Goal: Task Accomplishment & Management: Use online tool/utility

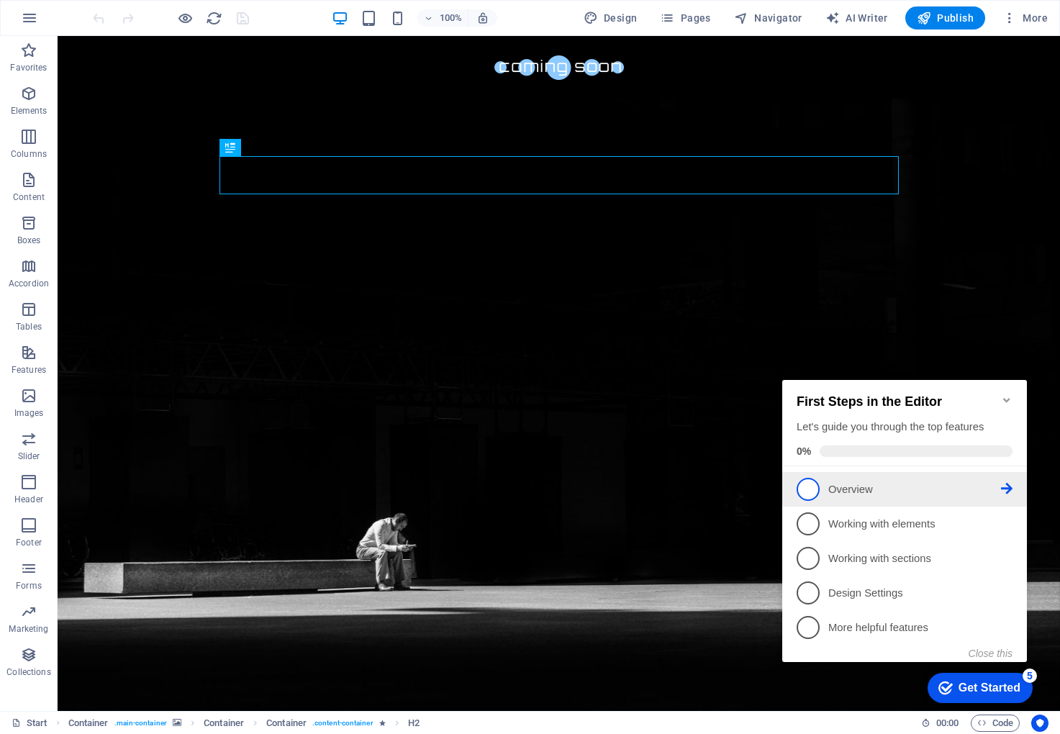
click at [800, 485] on span "1" at bounding box center [808, 489] width 23 height 23
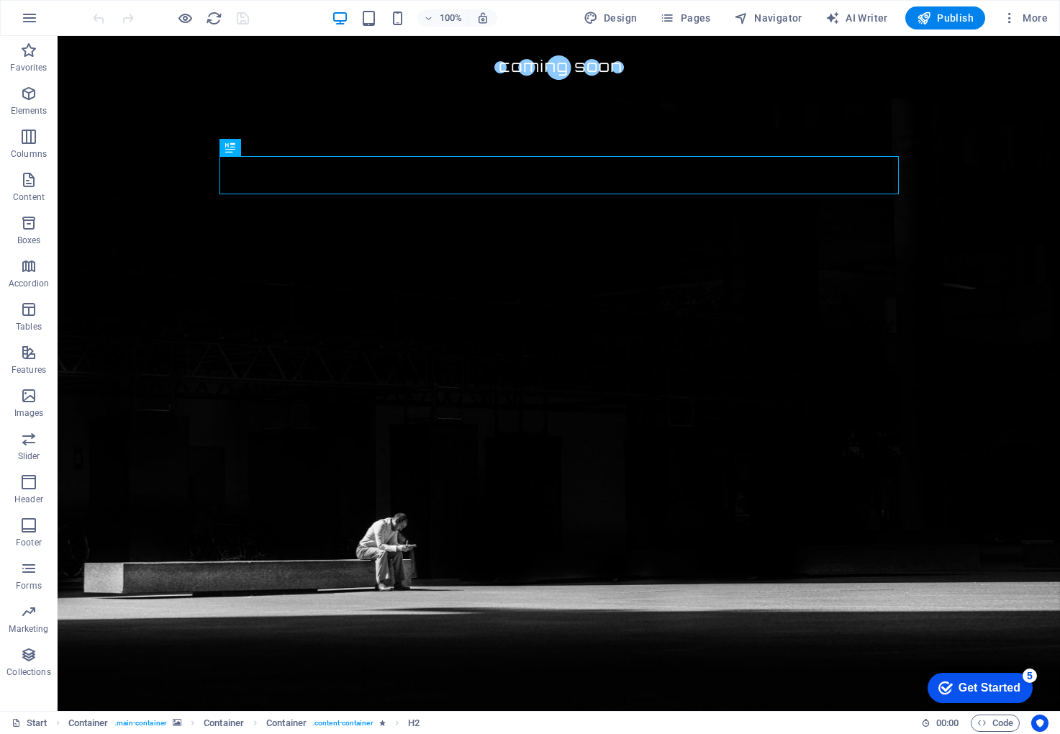
click at [972, 691] on div "Get Started" at bounding box center [990, 688] width 62 height 13
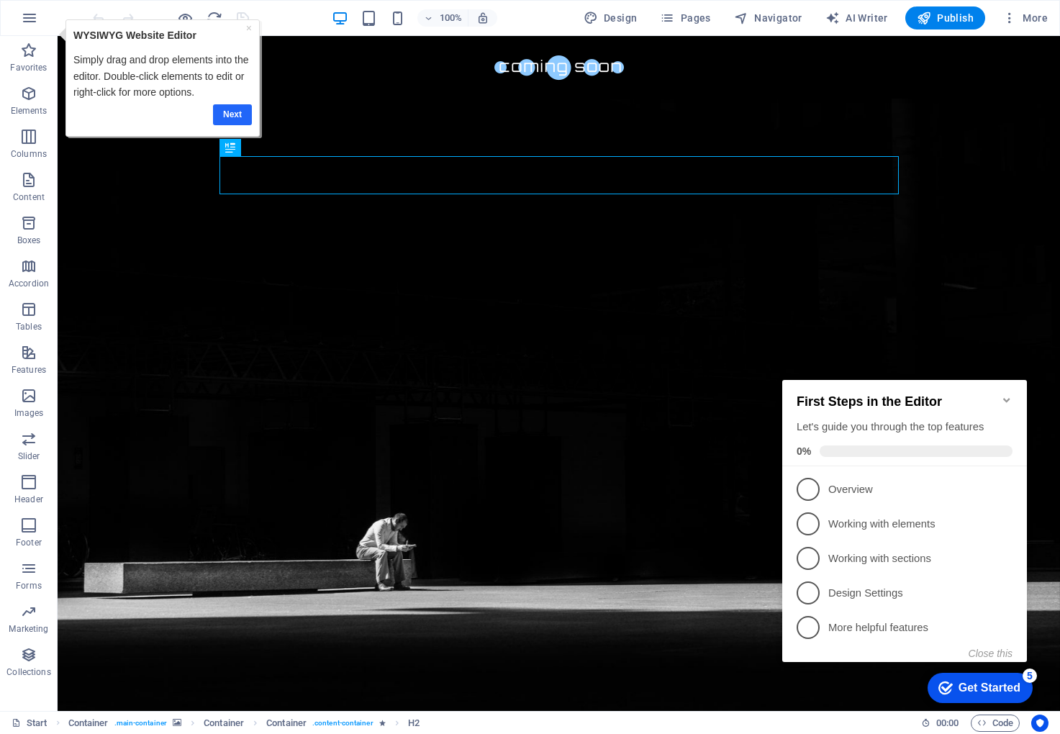
click at [237, 121] on link "Next" at bounding box center [232, 114] width 39 height 21
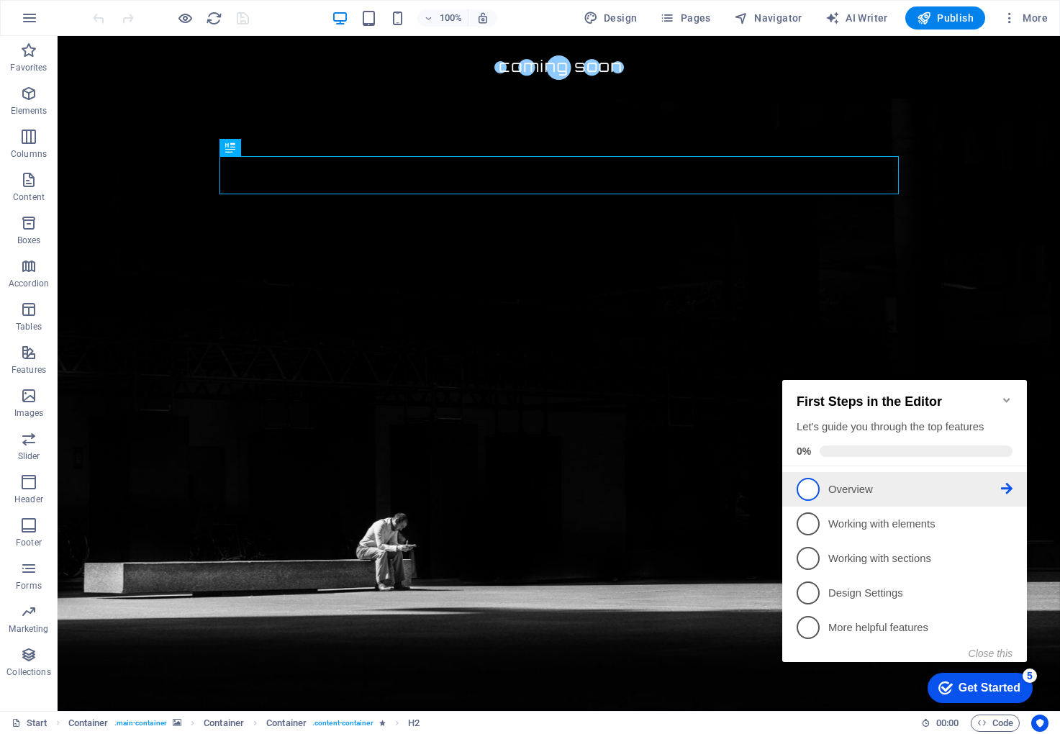
click at [804, 496] on span "1" at bounding box center [808, 489] width 23 height 23
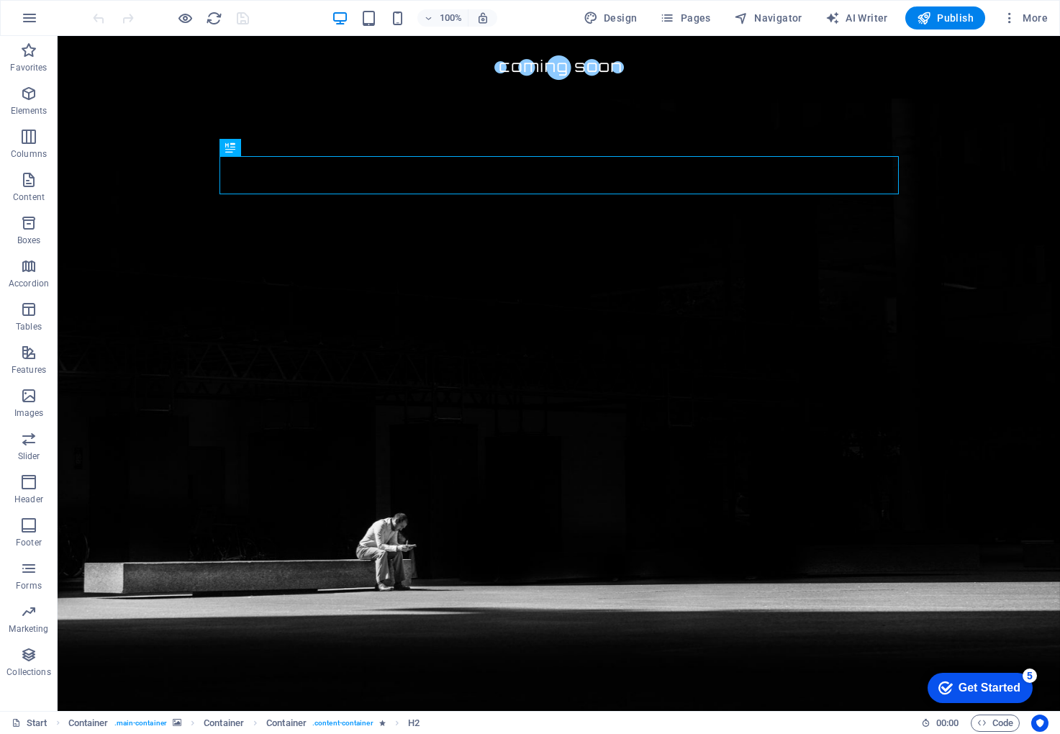
click at [951, 686] on div "checkmark Get Started 5" at bounding box center [980, 688] width 82 height 14
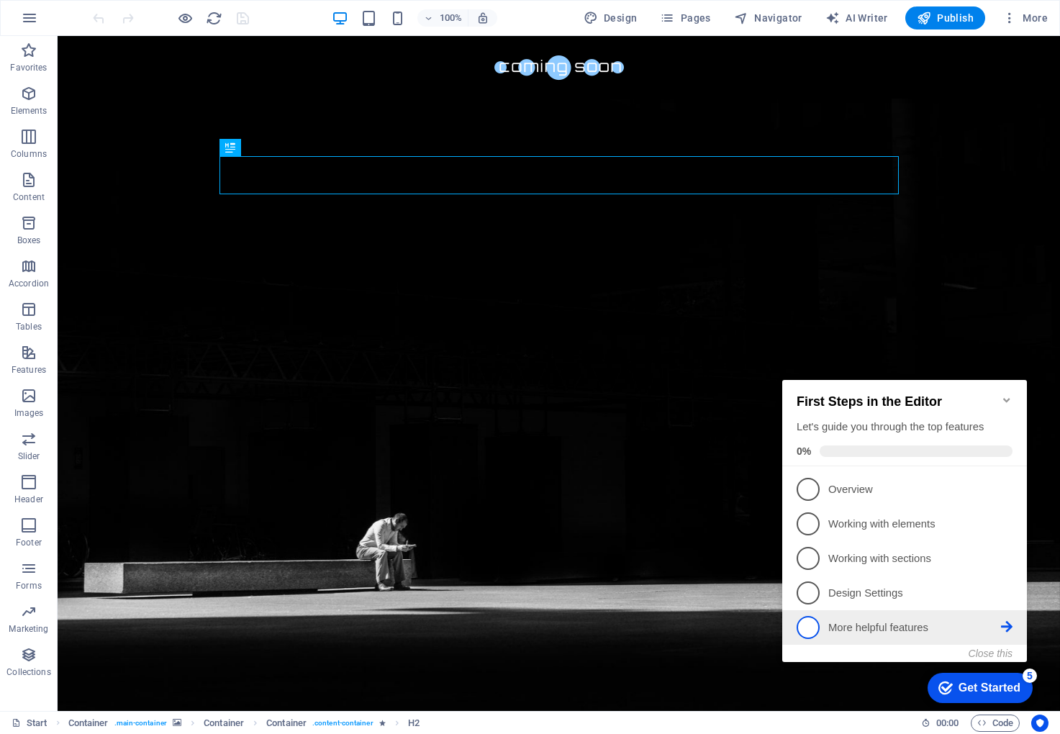
click at [801, 621] on span "5" at bounding box center [808, 627] width 23 height 23
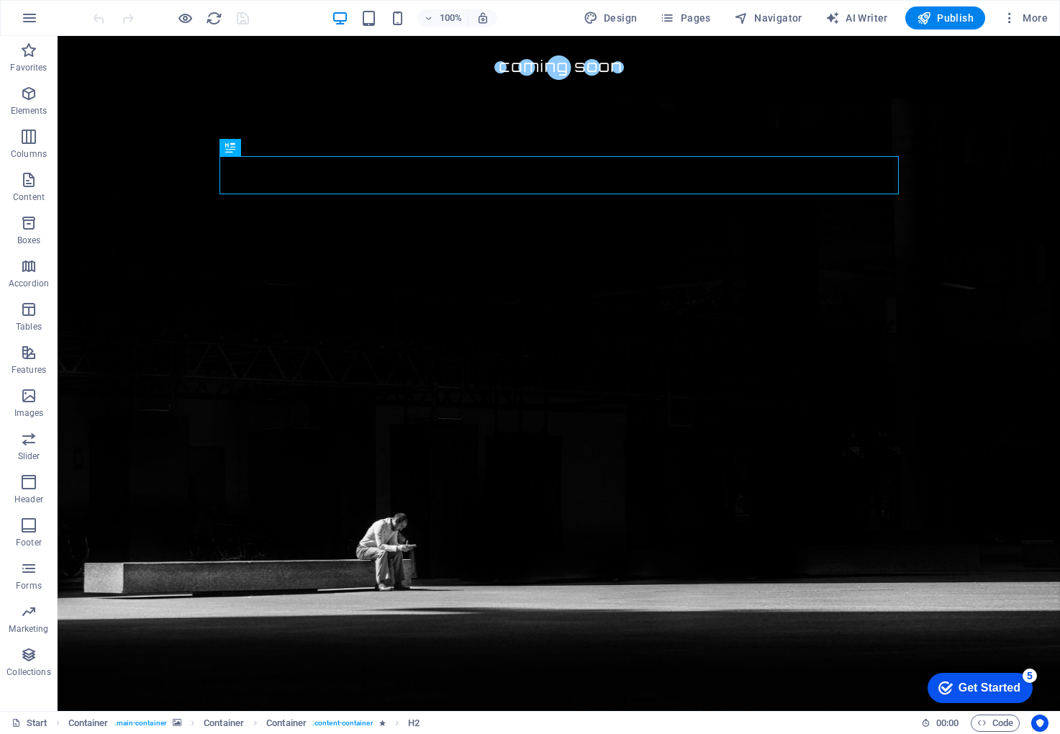
click at [966, 688] on div "Get Started" at bounding box center [990, 688] width 62 height 13
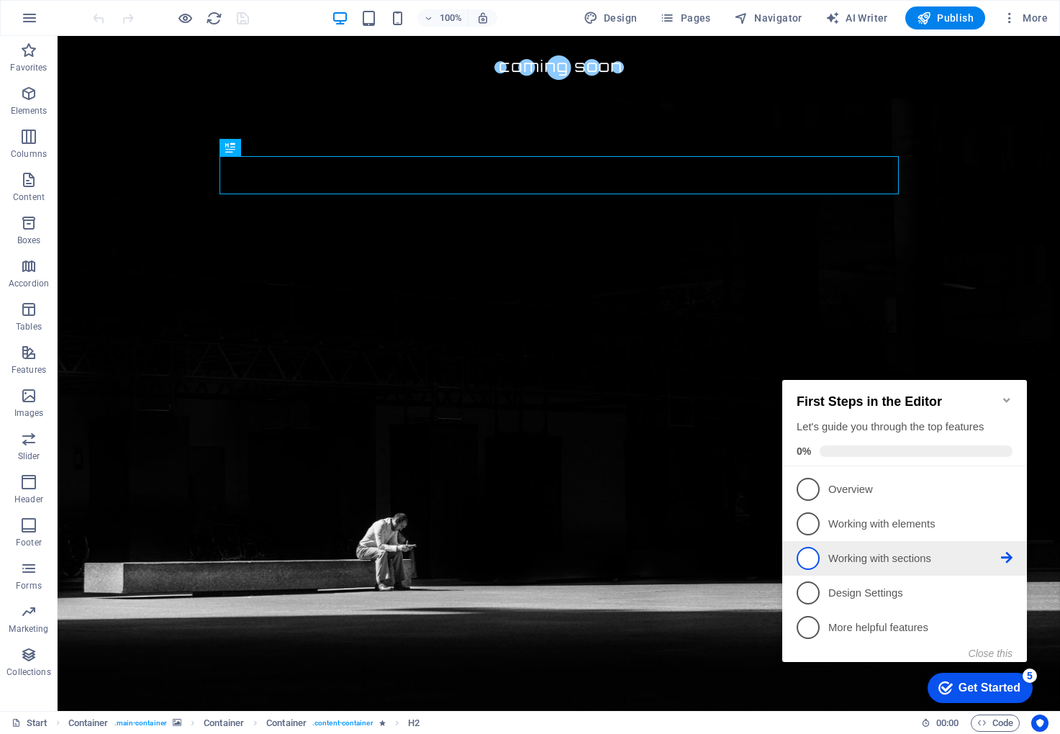
click at [802, 553] on span "3" at bounding box center [808, 558] width 23 height 23
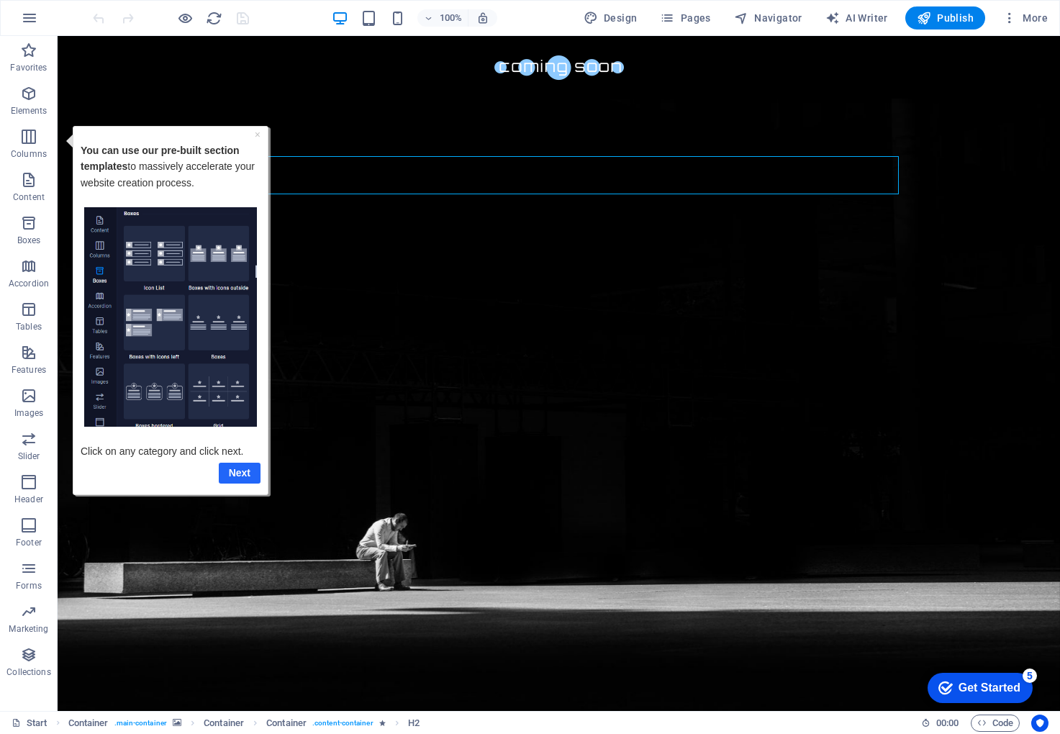
click at [254, 474] on link "Next" at bounding box center [240, 472] width 42 height 21
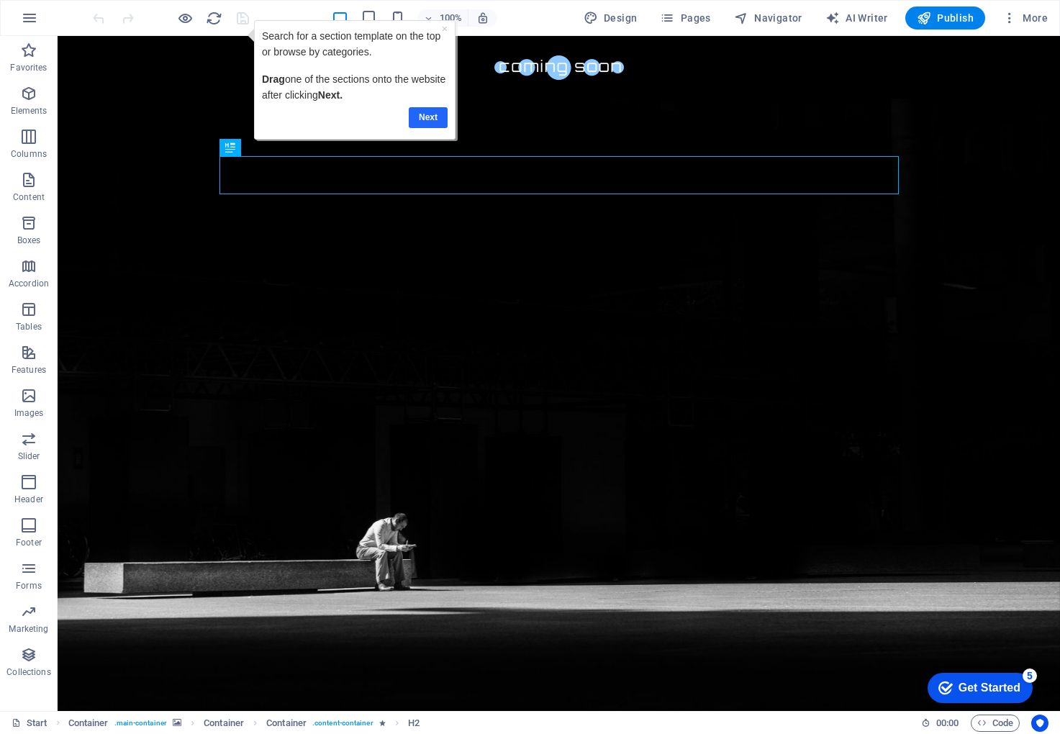
click at [430, 117] on link "Next" at bounding box center [427, 117] width 39 height 21
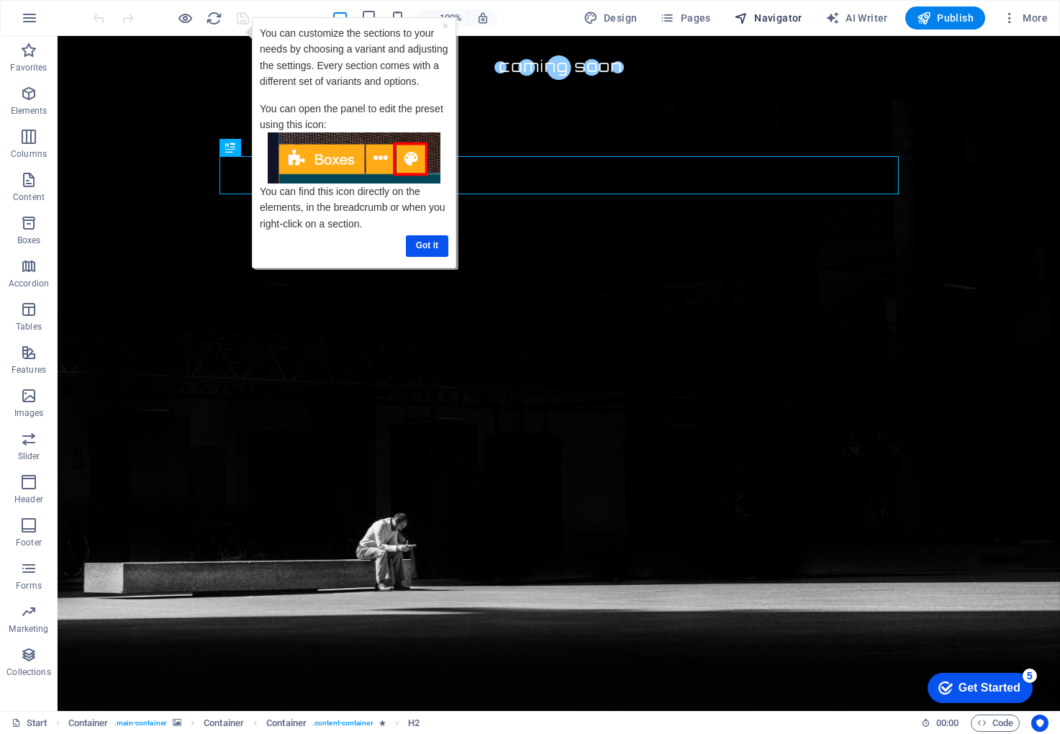
click at [769, 16] on span "Navigator" at bounding box center [768, 18] width 68 height 14
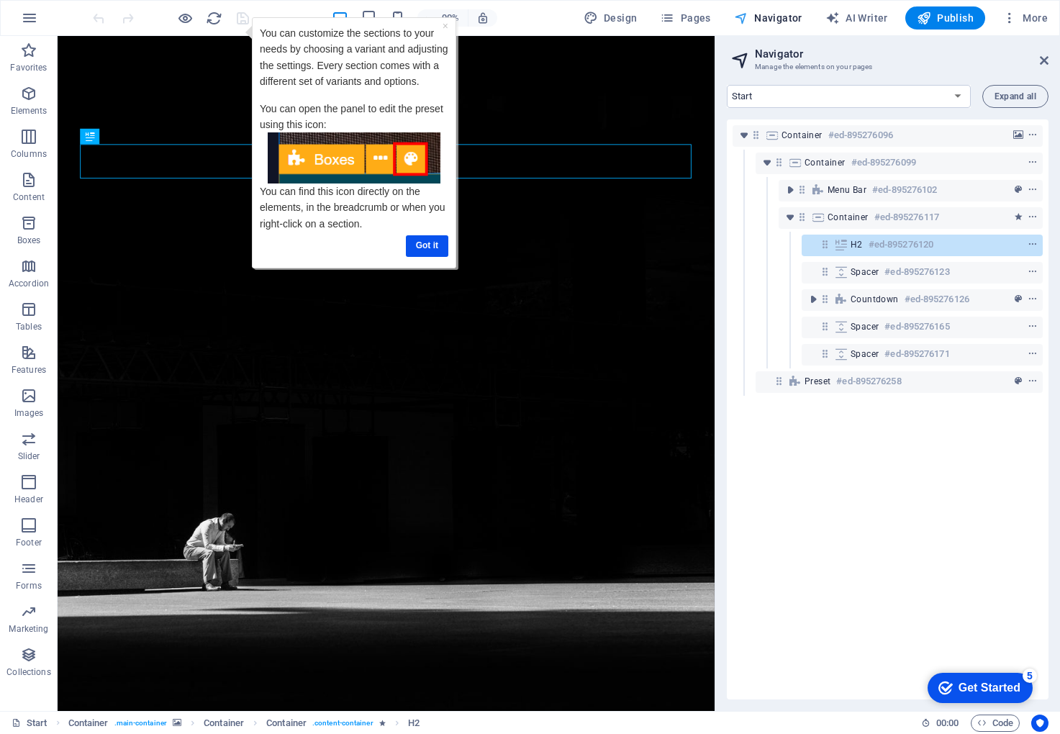
click at [769, 16] on span "Navigator" at bounding box center [768, 18] width 68 height 14
click at [691, 17] on span "Pages" at bounding box center [685, 18] width 50 height 14
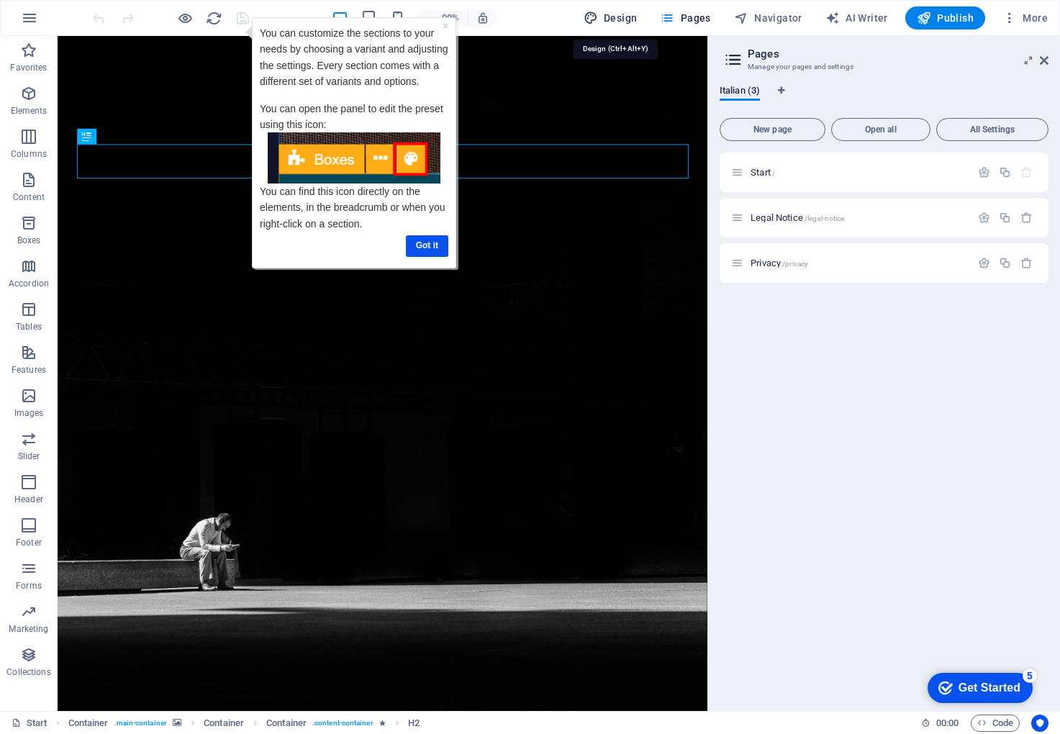
click at [633, 16] on span "Design" at bounding box center [611, 18] width 54 height 14
select select "px"
select select "300"
select select "px"
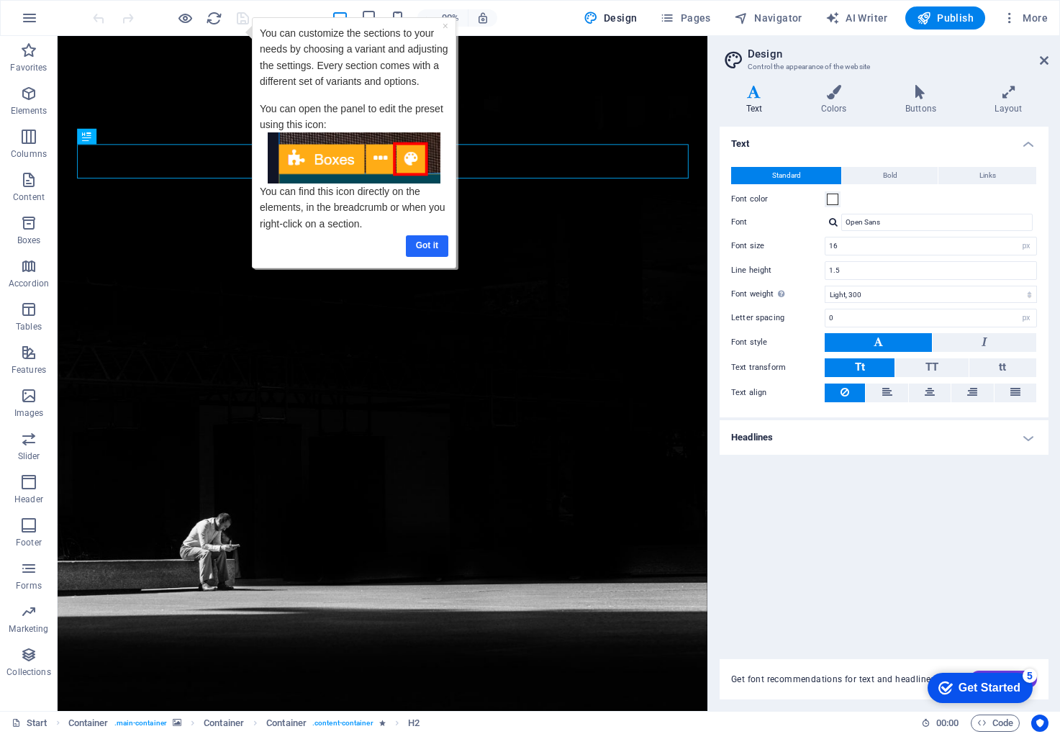
click at [435, 245] on link "Got it" at bounding box center [426, 245] width 42 height 21
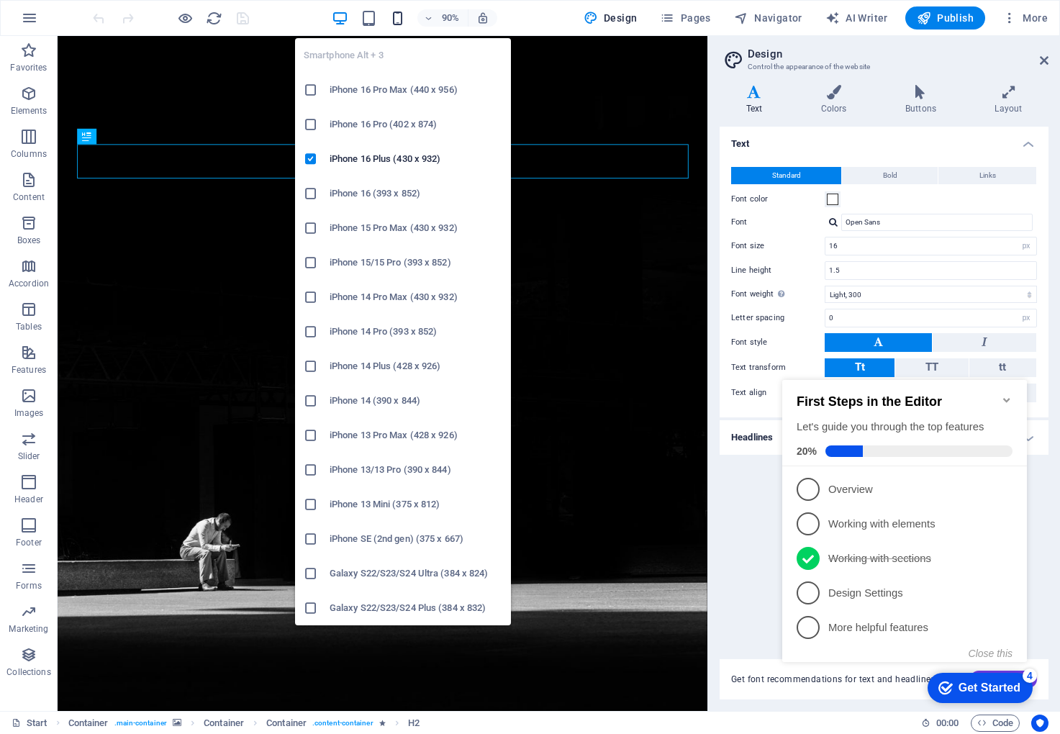
click at [400, 23] on icon "button" at bounding box center [397, 18] width 17 height 17
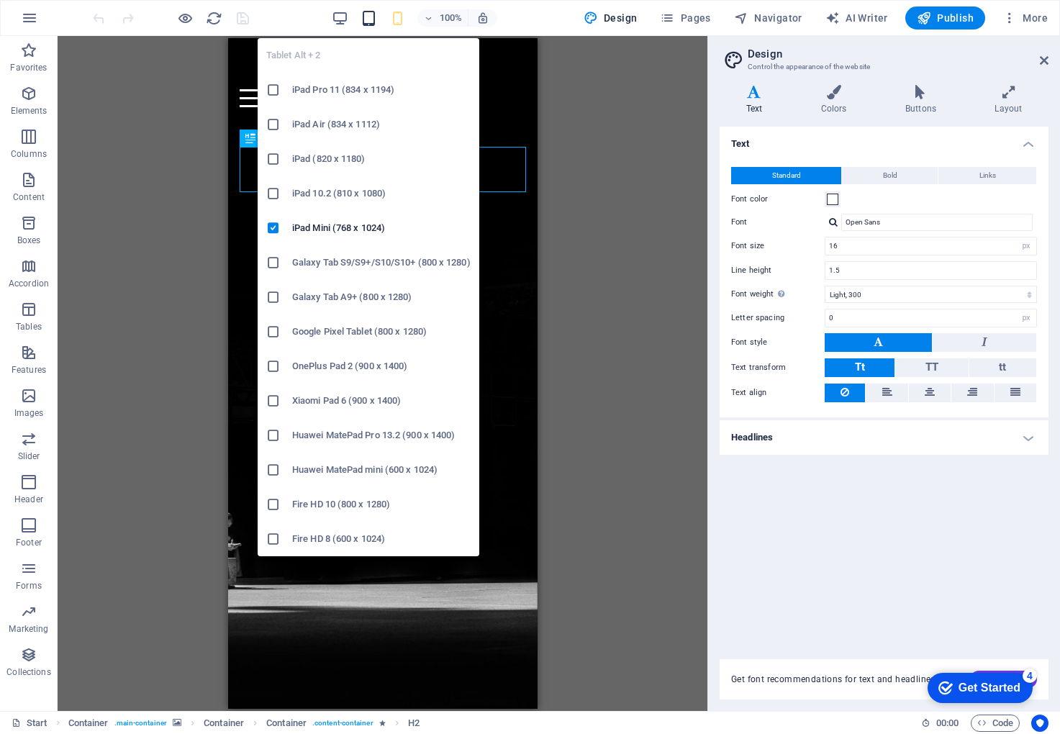
click at [377, 21] on icon "button" at bounding box center [369, 18] width 17 height 17
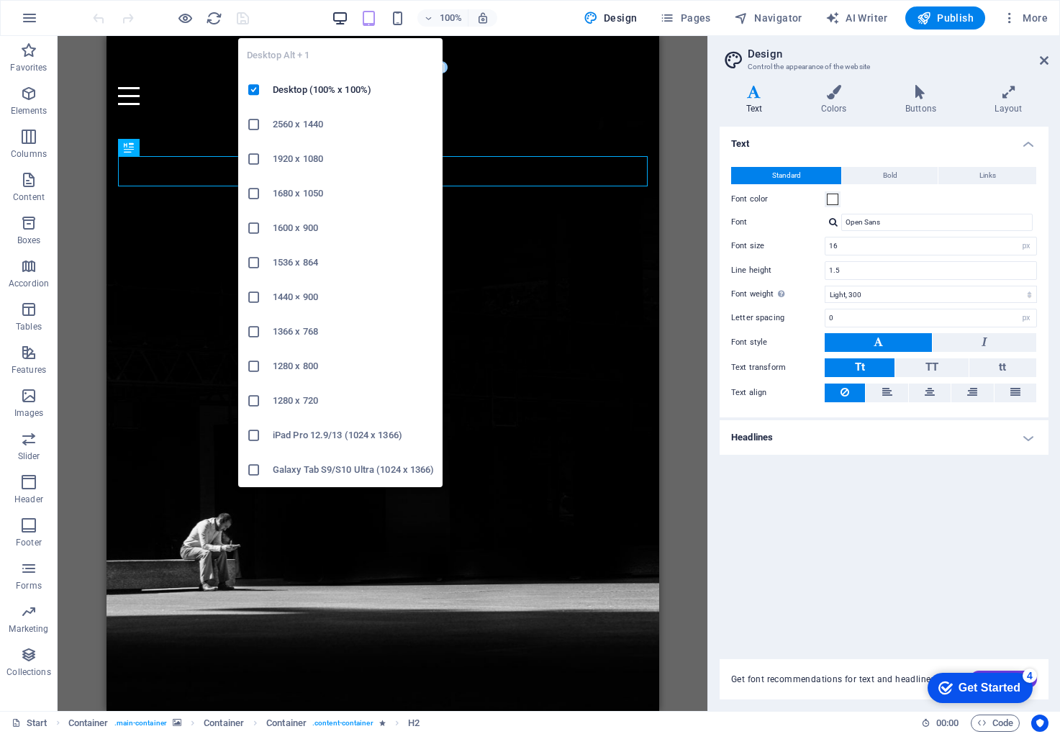
click at [347, 18] on icon "button" at bounding box center [340, 18] width 17 height 17
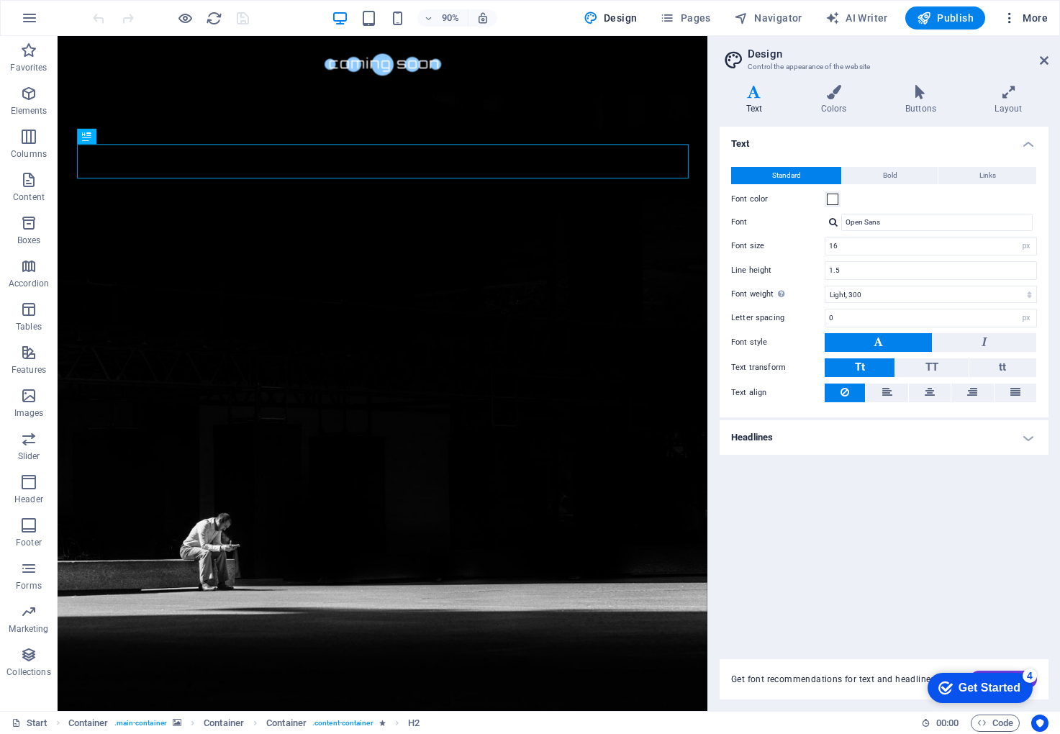
click at [1032, 18] on span "More" at bounding box center [1025, 18] width 45 height 14
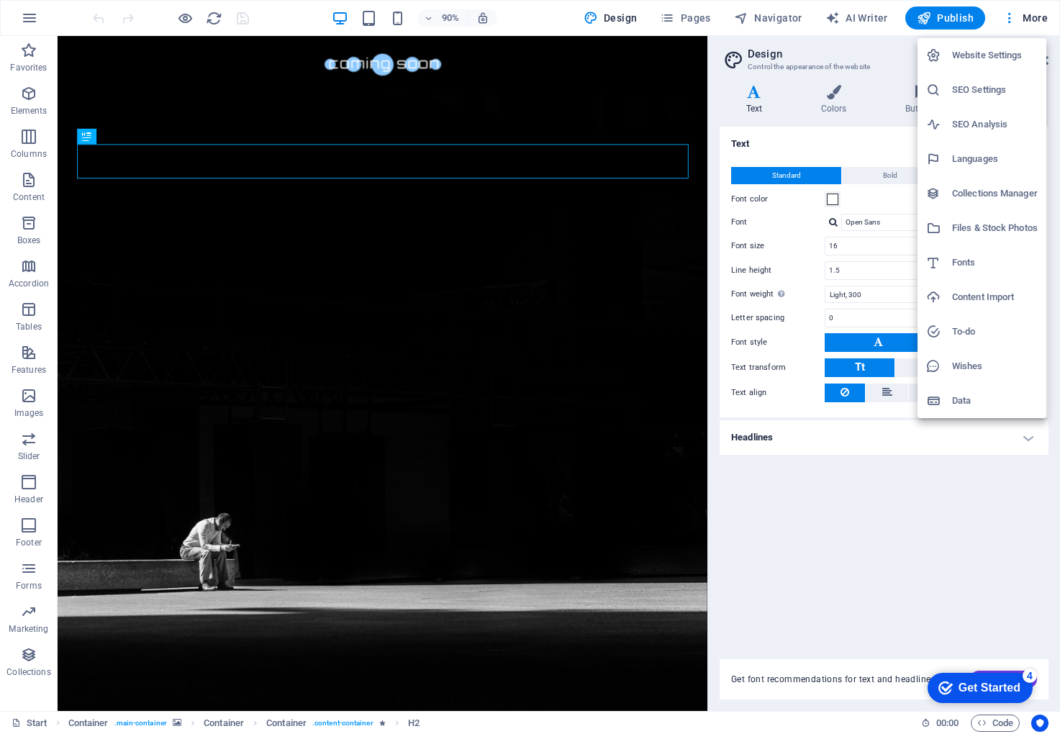
click at [936, 567] on div at bounding box center [530, 367] width 1060 height 734
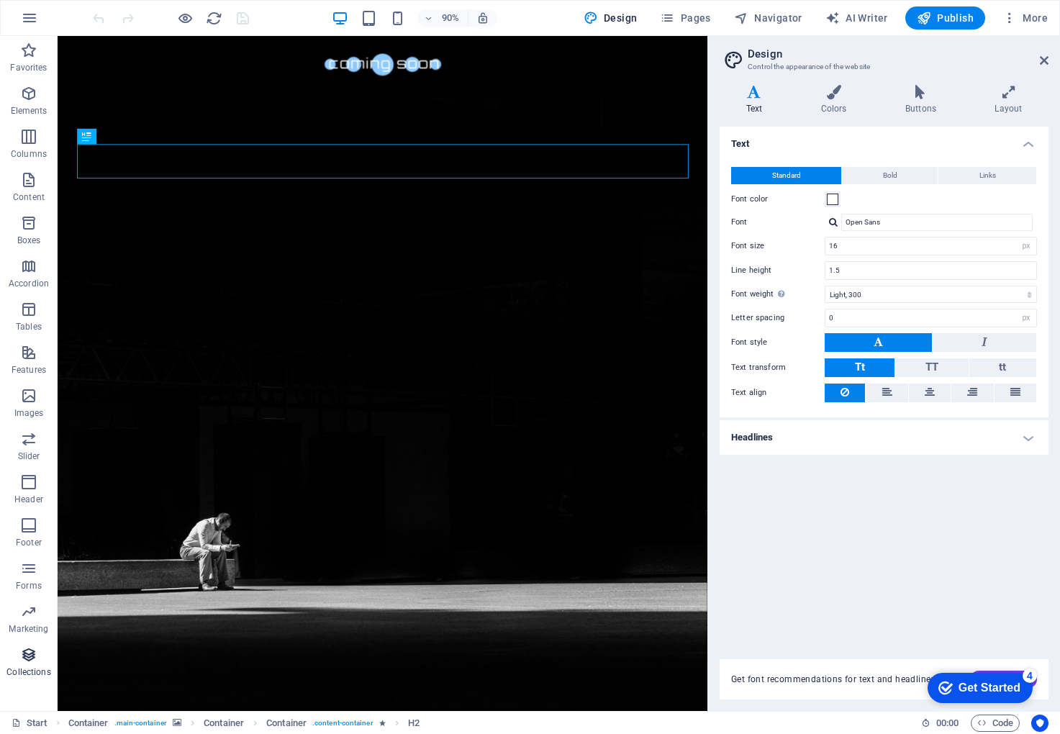
click at [37, 655] on span "Collections" at bounding box center [29, 663] width 58 height 35
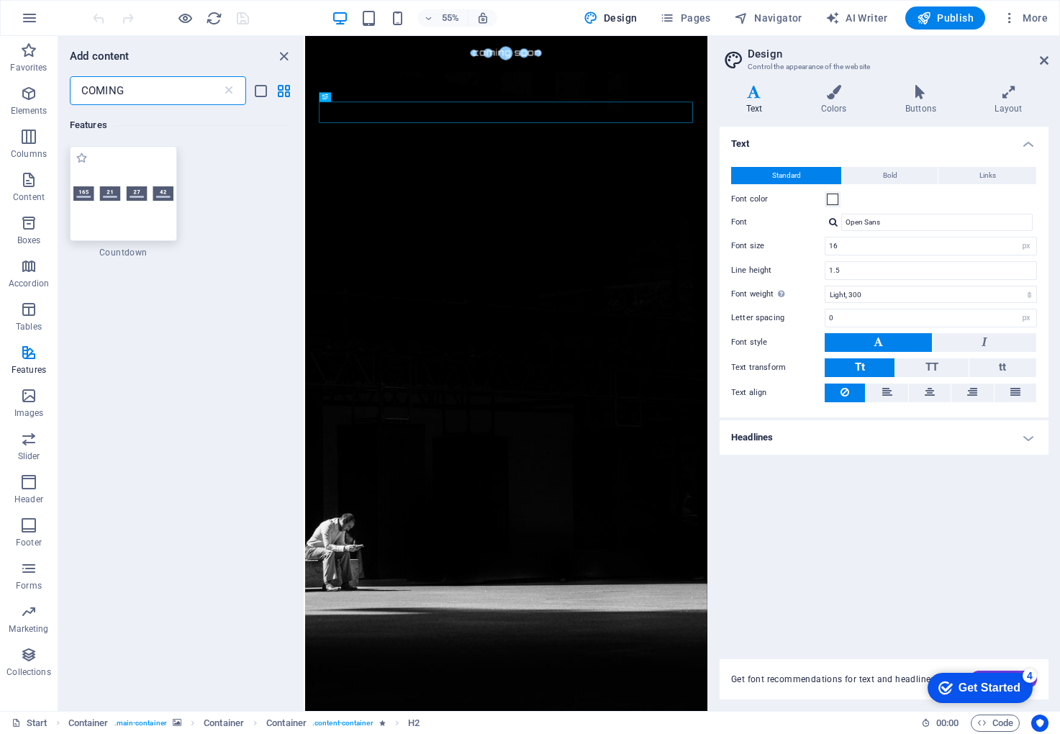
type input "COMING"
click at [143, 220] on div at bounding box center [123, 193] width 107 height 95
select select "preset-countdown-v3-default"
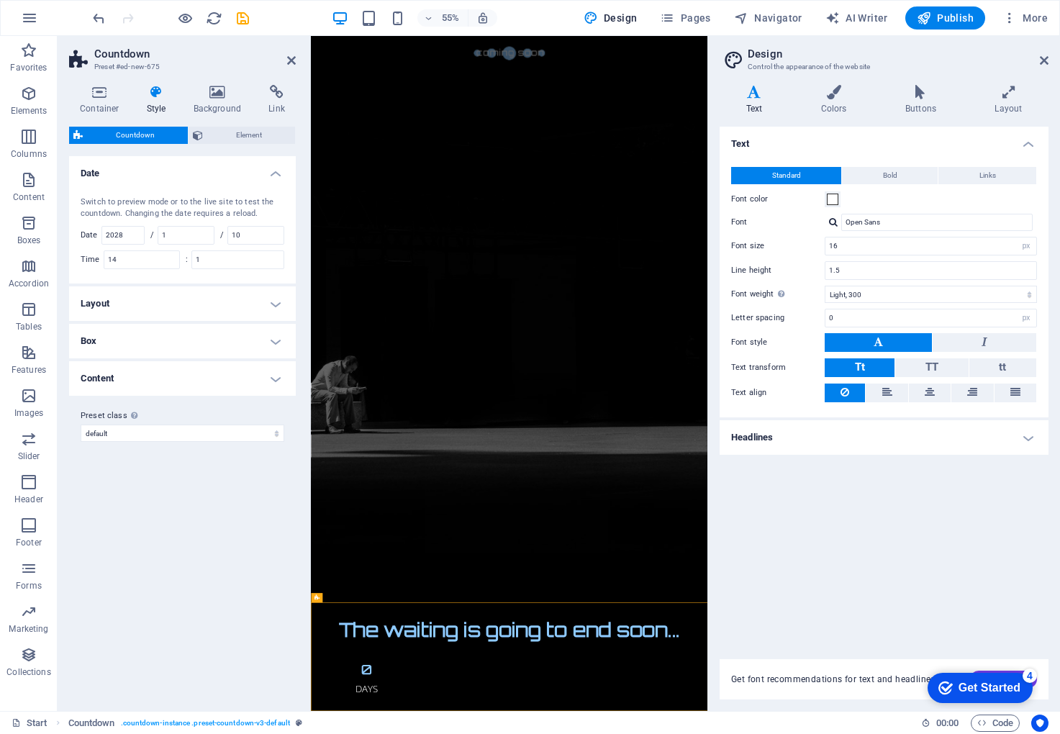
scroll to position [197, 0]
